Goal: Information Seeking & Learning: Learn about a topic

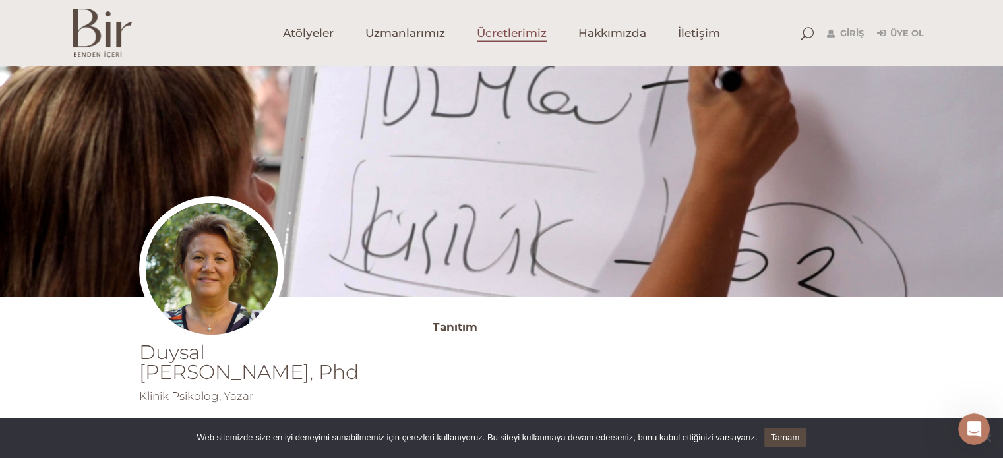
click at [490, 45] on link "Ücretlerimiz" at bounding box center [512, 33] width 102 height 66
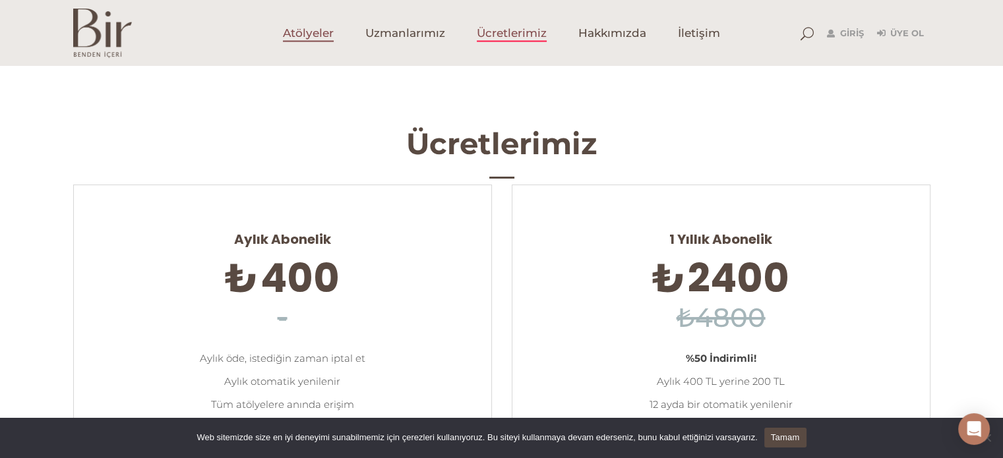
click at [309, 28] on span "Atölyeler" at bounding box center [308, 33] width 51 height 15
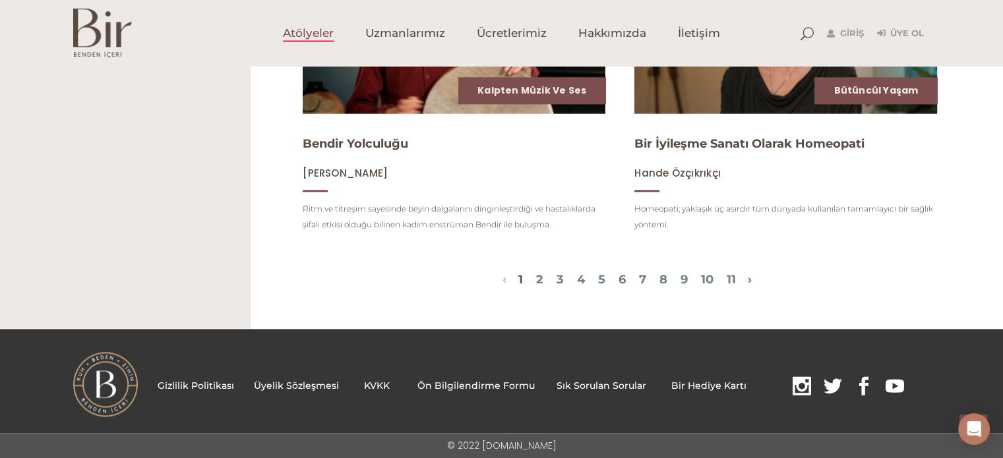
scroll to position [1610, 0]
